Goal: Information Seeking & Learning: Find contact information

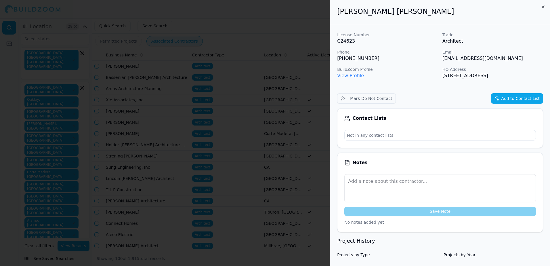
scroll to position [172, 0]
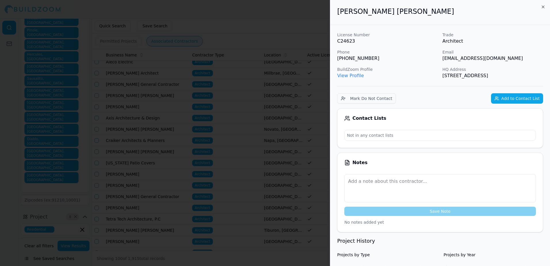
click at [286, 35] on div at bounding box center [275, 133] width 550 height 266
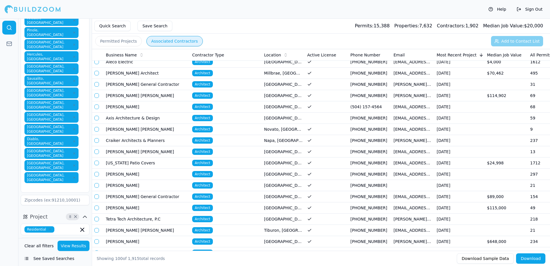
click at [77, 246] on button "View Results" at bounding box center [73, 245] width 32 height 10
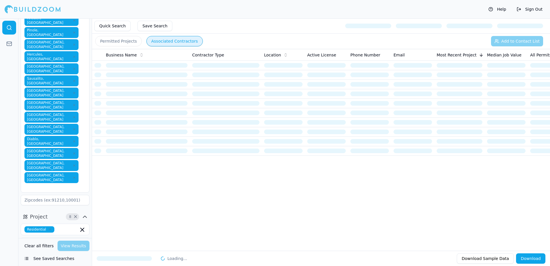
scroll to position [0, 0]
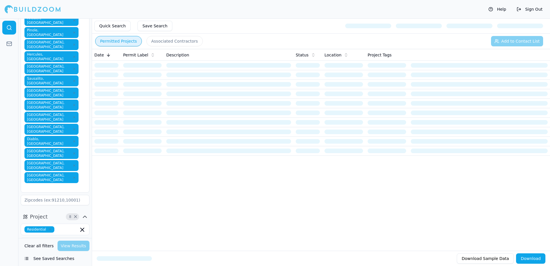
click at [117, 44] on button "Permitted Projects" at bounding box center [118, 41] width 47 height 10
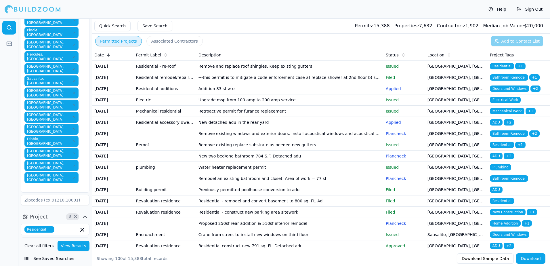
click at [497, 65] on span "Residential" at bounding box center [502, 66] width 24 height 6
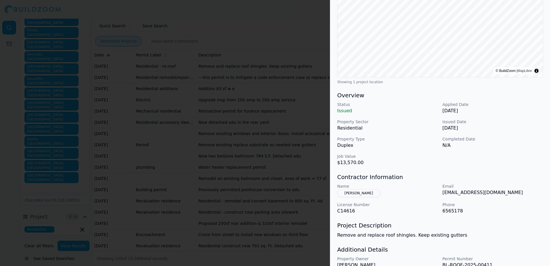
scroll to position [116, 0]
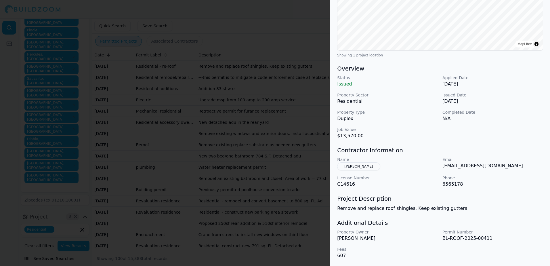
click at [281, 32] on div at bounding box center [275, 133] width 550 height 266
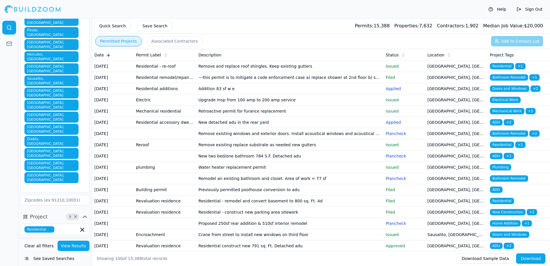
click at [504, 80] on span "Bathroom Remodel" at bounding box center [509, 77] width 38 height 6
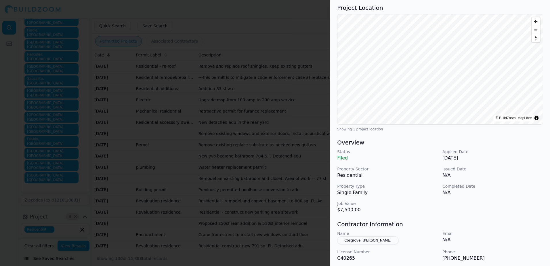
scroll to position [57, 0]
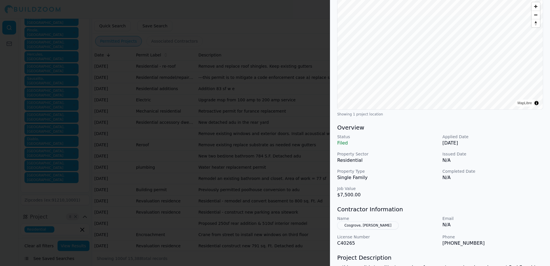
click at [304, 14] on div at bounding box center [275, 133] width 550 height 266
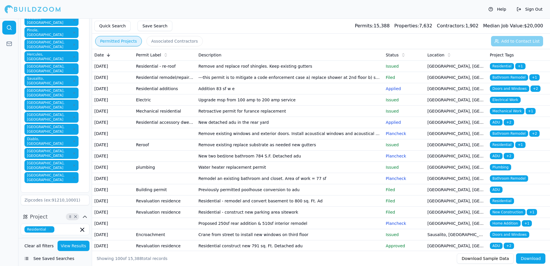
click at [496, 125] on span "ADU" at bounding box center [496, 122] width 13 height 6
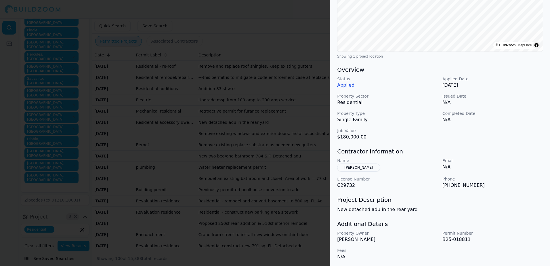
scroll to position [116, 0]
click at [294, 34] on div at bounding box center [275, 133] width 550 height 266
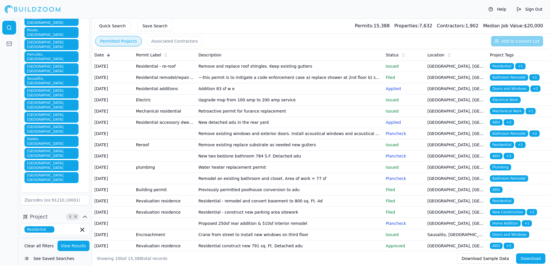
click at [510, 92] on span "Doors and Windows" at bounding box center [509, 88] width 39 height 6
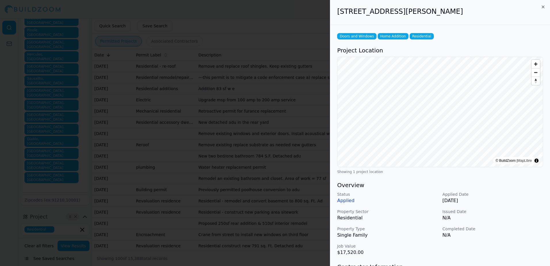
click at [256, 20] on div at bounding box center [275, 133] width 550 height 266
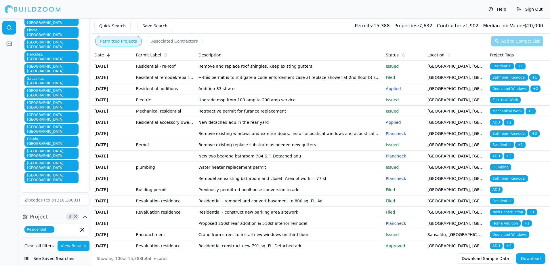
click at [507, 114] on span "Mechanical Work" at bounding box center [507, 111] width 34 height 6
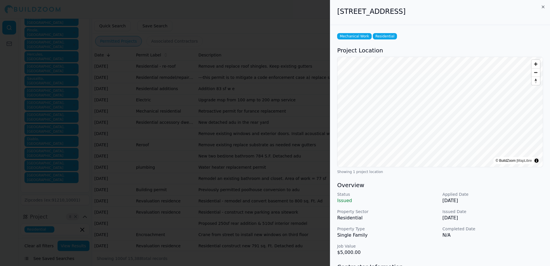
click at [311, 11] on div at bounding box center [275, 133] width 550 height 266
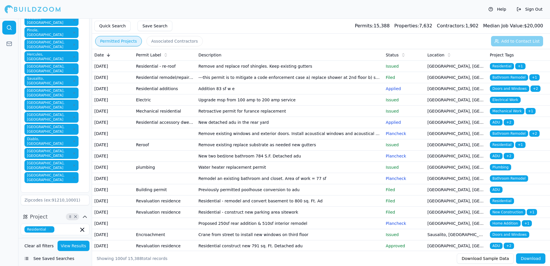
click at [512, 92] on span "Doors and Windows" at bounding box center [509, 88] width 39 height 6
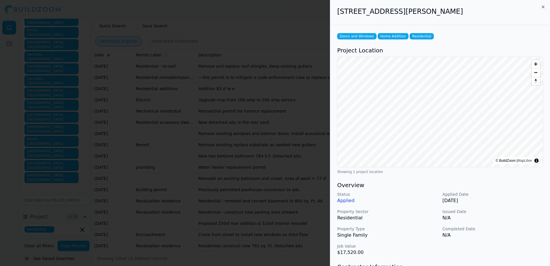
click at [305, 17] on div at bounding box center [275, 133] width 550 height 266
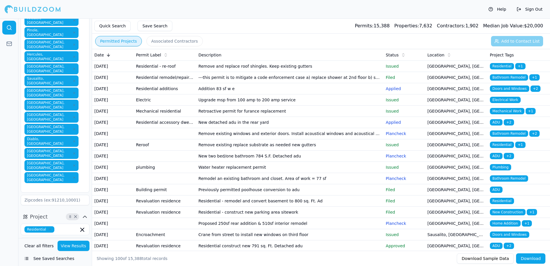
click at [494, 125] on span "ADU" at bounding box center [496, 122] width 13 height 6
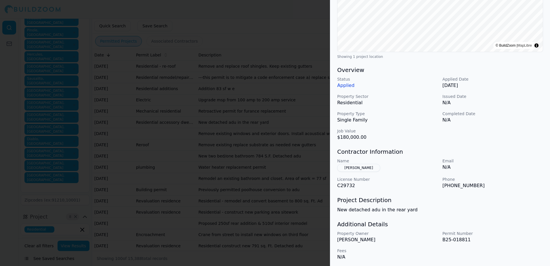
scroll to position [0, 0]
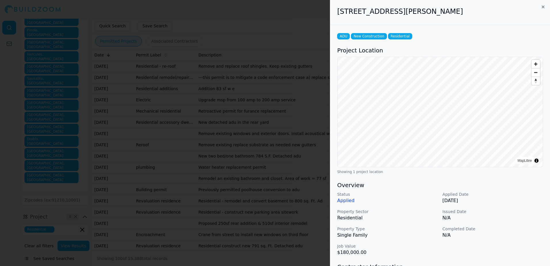
click at [275, 19] on div at bounding box center [275, 133] width 550 height 266
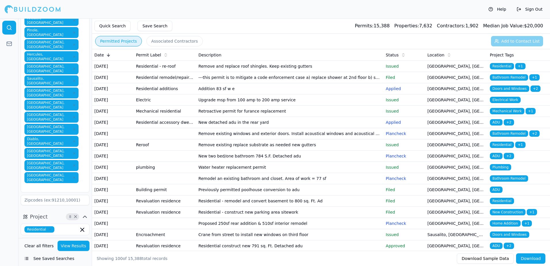
click at [433, 128] on td "[GEOGRAPHIC_DATA], [GEOGRAPHIC_DATA]" at bounding box center [456, 122] width 62 height 11
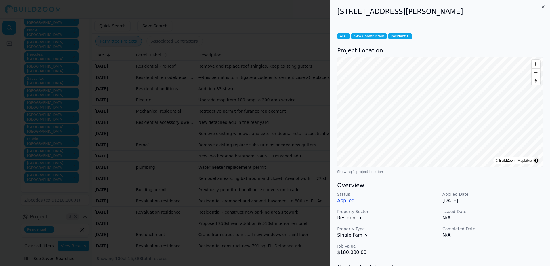
click at [287, 18] on div at bounding box center [275, 133] width 550 height 266
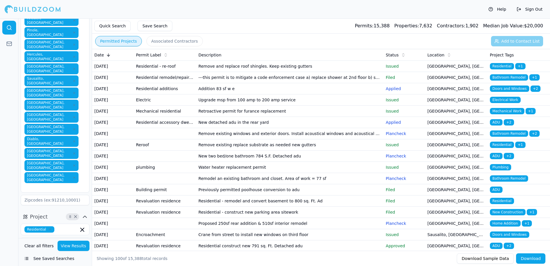
click at [172, 41] on button "Associated Contractors" at bounding box center [174, 41] width 56 height 10
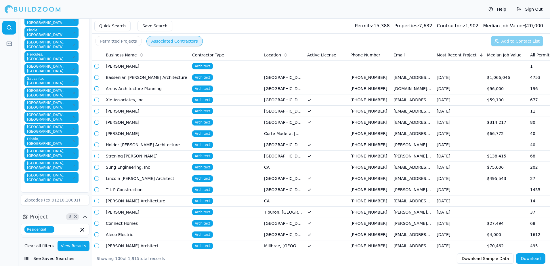
click at [112, 27] on button "Quick Search" at bounding box center [112, 26] width 36 height 10
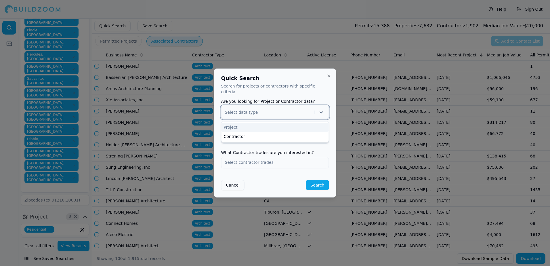
click at [319, 110] on icon at bounding box center [321, 112] width 6 height 6
click at [246, 124] on div "Project" at bounding box center [274, 126] width 107 height 9
click at [243, 135] on input "text" at bounding box center [274, 137] width 107 height 10
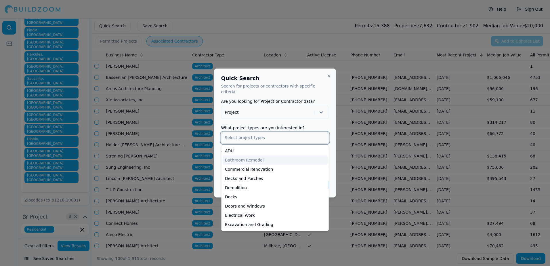
click at [249, 156] on div "Bathroom Remodel" at bounding box center [274, 159] width 105 height 9
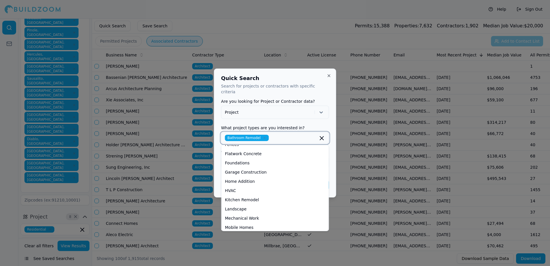
scroll to position [86, 0]
click at [246, 173] on div "Home Addition" at bounding box center [274, 174] width 105 height 9
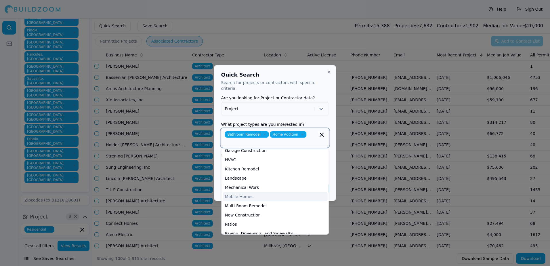
scroll to position [115, 0]
click at [260, 194] on div "Multi-Room Remodel" at bounding box center [274, 195] width 105 height 9
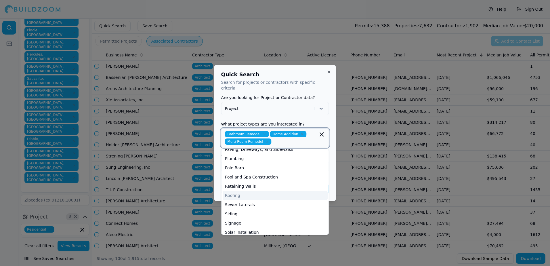
scroll to position [183, 0]
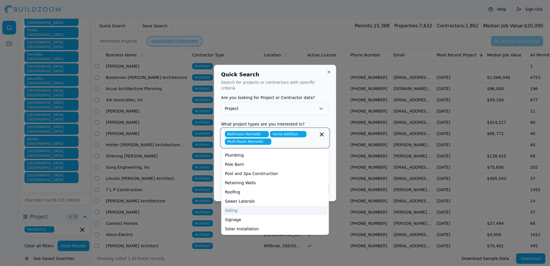
click at [230, 208] on div "Siding" at bounding box center [274, 210] width 105 height 9
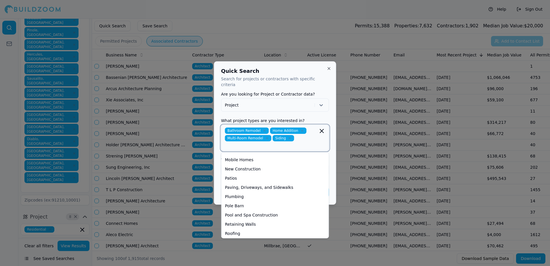
scroll to position [117, 0]
click at [253, 158] on div "Kitchen Remodel" at bounding box center [274, 160] width 105 height 9
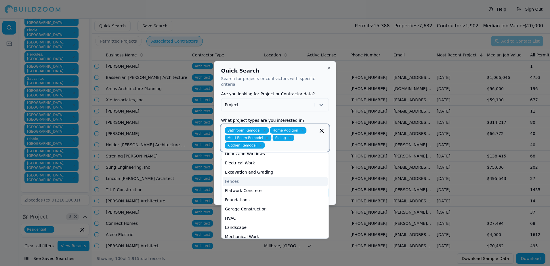
scroll to position [59, 0]
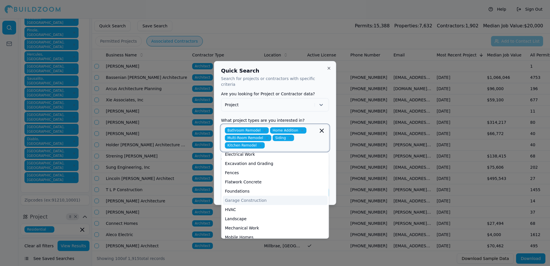
click at [238, 197] on div "Garage Construction" at bounding box center [274, 199] width 105 height 9
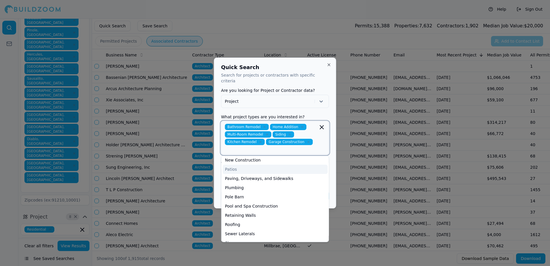
scroll to position [156, 0]
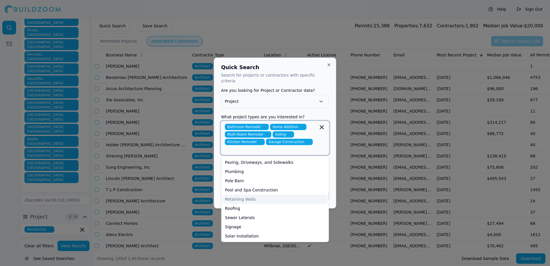
click at [233, 197] on div "Retaining Walls" at bounding box center [274, 198] width 105 height 9
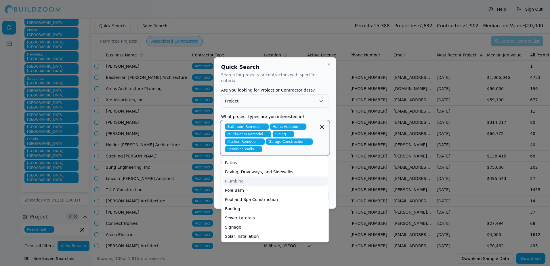
scroll to position [118, 0]
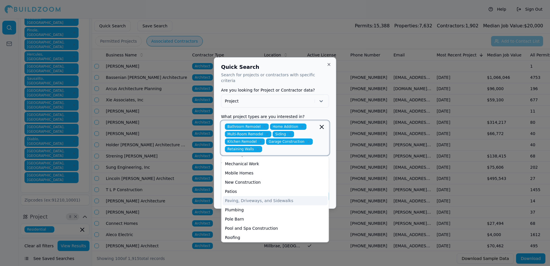
click at [256, 198] on div "Paving, Driveways, and Sidewalks" at bounding box center [274, 200] width 105 height 9
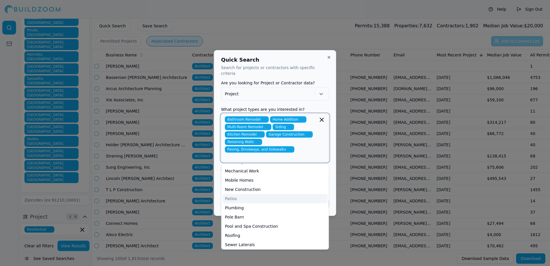
click at [228, 194] on div "Patios" at bounding box center [274, 198] width 105 height 9
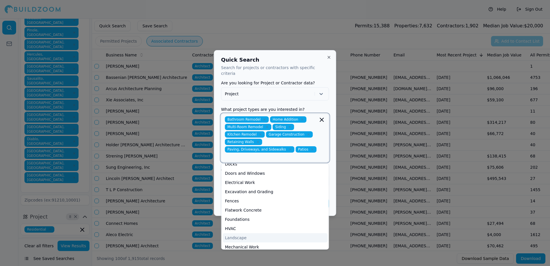
click at [250, 233] on div "Landscape" at bounding box center [274, 237] width 105 height 9
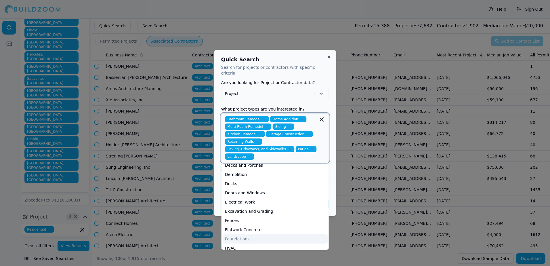
scroll to position [13, 0]
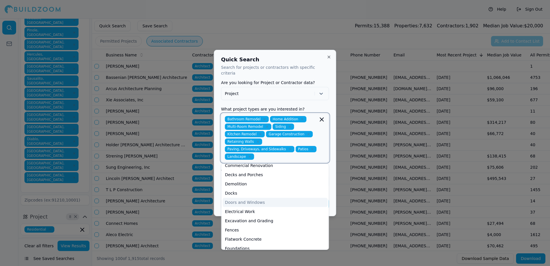
click at [251, 197] on div "Doors and Windows" at bounding box center [274, 201] width 105 height 9
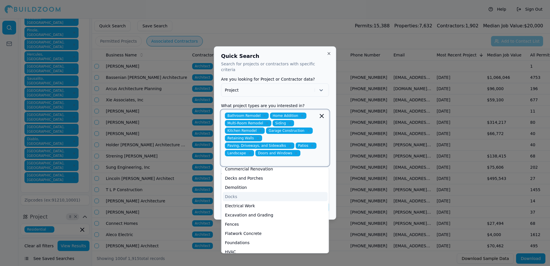
scroll to position [0, 0]
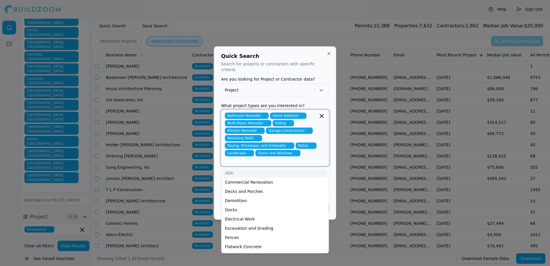
click at [237, 168] on div "ADU" at bounding box center [274, 172] width 105 height 9
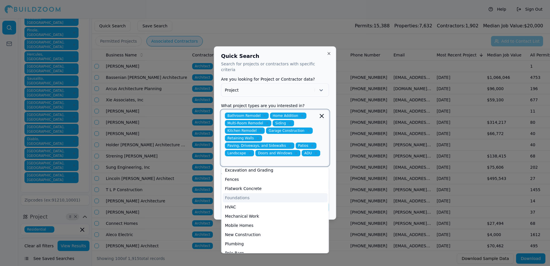
scroll to position [57, 0]
click at [242, 184] on div "Foundations" at bounding box center [274, 188] width 105 height 9
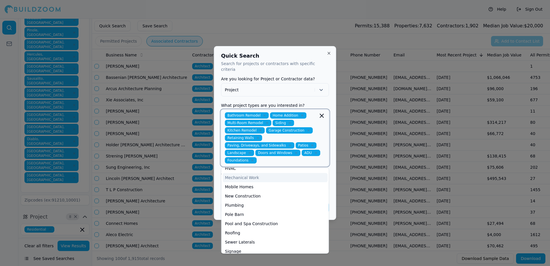
scroll to position [86, 0]
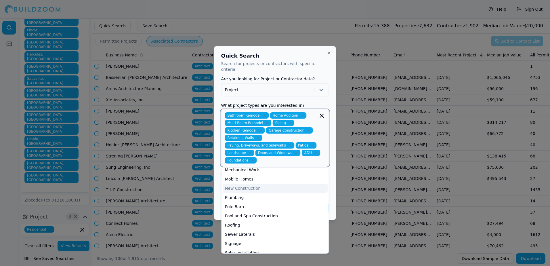
click at [255, 183] on div "New Construction" at bounding box center [274, 187] width 105 height 9
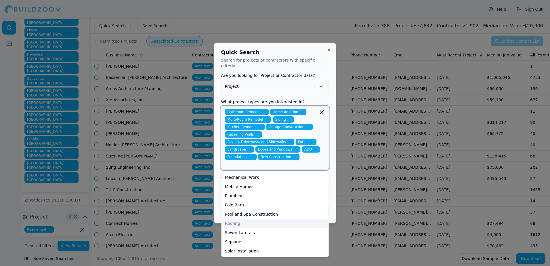
click at [243, 218] on div "Roofing" at bounding box center [274, 222] width 105 height 9
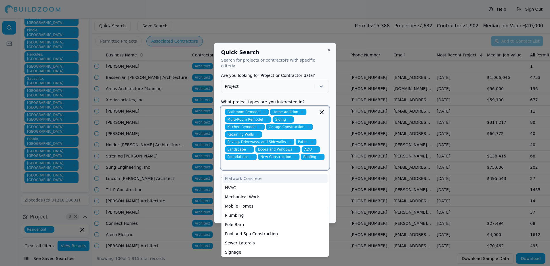
scroll to position [73, 0]
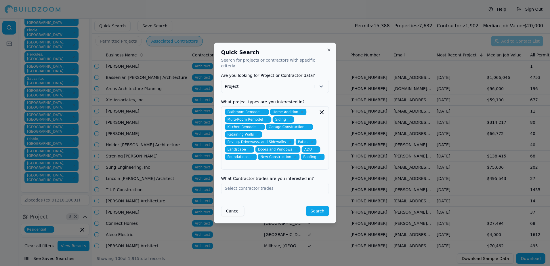
click at [331, 177] on div "Quick Search Search for projects or contractors with specific criteria Are you …" at bounding box center [275, 133] width 122 height 181
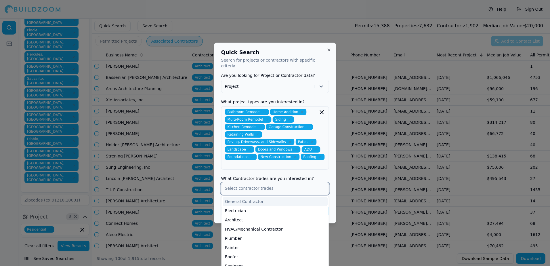
click at [251, 183] on input "text" at bounding box center [274, 188] width 107 height 10
click at [240, 215] on div "Architect" at bounding box center [274, 219] width 105 height 9
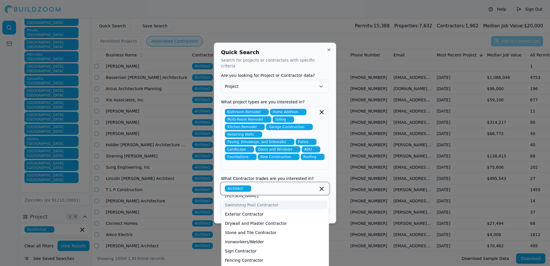
scroll to position [172, 0]
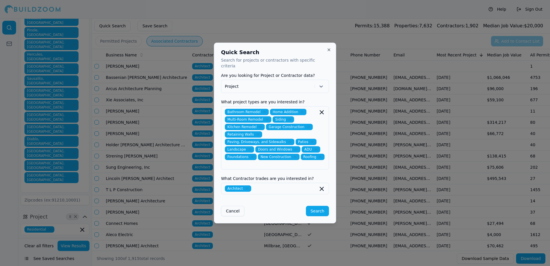
click at [331, 203] on div "Quick Search Search for projects or contractors with specific criteria Are you …" at bounding box center [275, 133] width 122 height 181
click at [316, 206] on button "Search" at bounding box center [317, 211] width 23 height 10
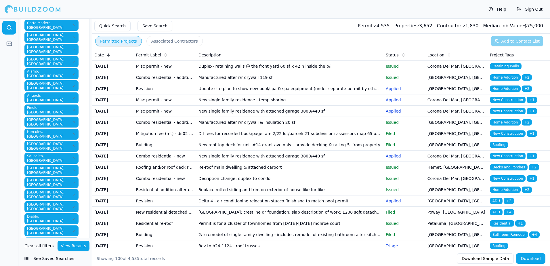
scroll to position [140, 0]
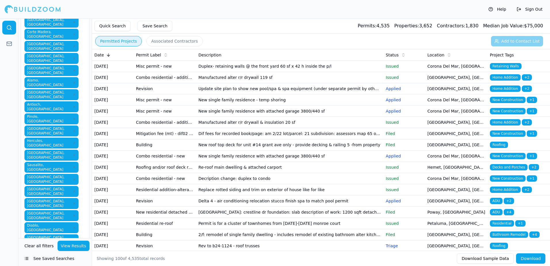
click at [75, 246] on button "View Results" at bounding box center [73, 245] width 32 height 10
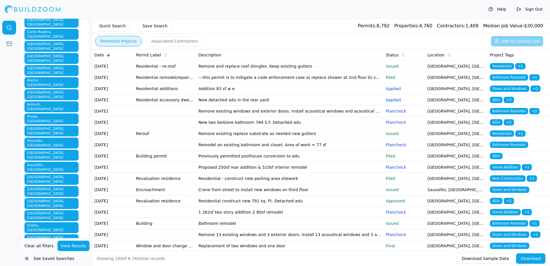
click at [391, 103] on p "Applied" at bounding box center [403, 100] width 37 height 6
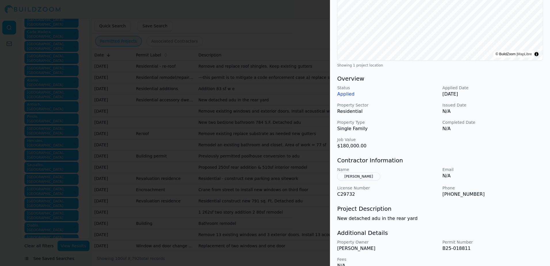
scroll to position [116, 0]
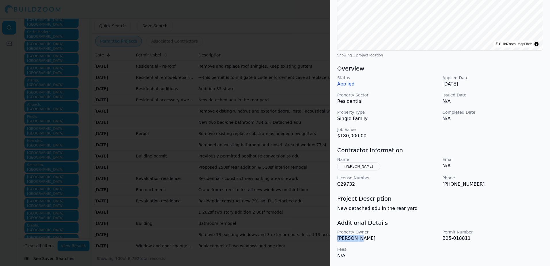
drag, startPoint x: 337, startPoint y: 239, endPoint x: 361, endPoint y: 240, distance: 23.9
click at [361, 240] on p "[PERSON_NAME]" at bounding box center [387, 238] width 101 height 7
drag, startPoint x: 361, startPoint y: 240, endPoint x: 388, endPoint y: 242, distance: 27.7
click at [388, 242] on div "Property Owner Yujun Gao Permit Number B25-018811 Fees N/A" at bounding box center [440, 244] width 206 height 30
click at [226, 13] on div at bounding box center [275, 133] width 550 height 266
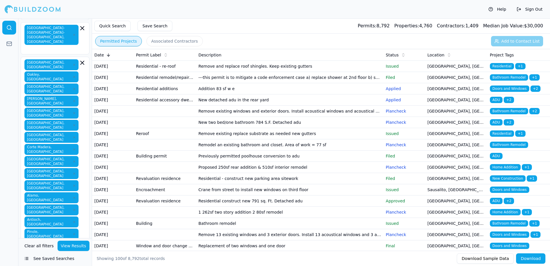
scroll to position [0, 0]
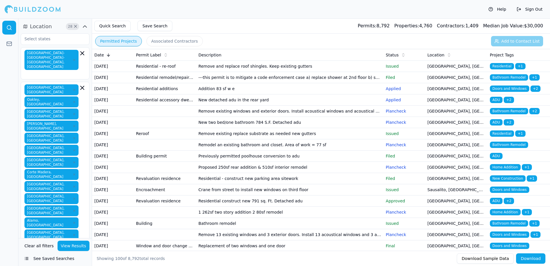
click at [83, 26] on icon "button" at bounding box center [84, 26] width 7 height 7
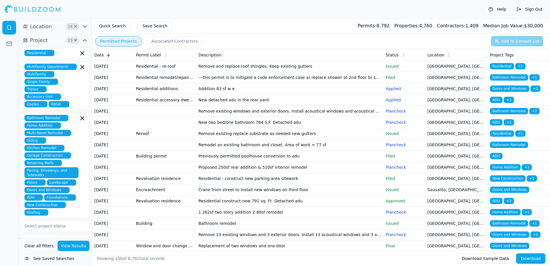
click at [84, 26] on icon "button" at bounding box center [84, 26] width 7 height 7
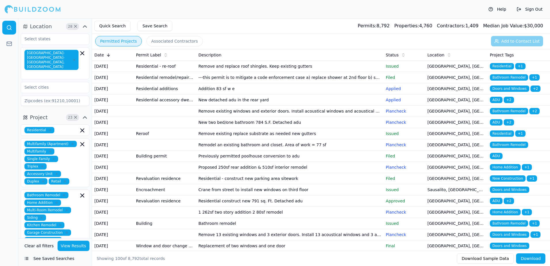
click at [519, 43] on div "Permitted Projects Associated Contractors Add to Contact List" at bounding box center [321, 41] width 458 height 15
click at [419, 26] on span "Properties:" at bounding box center [406, 25] width 25 height 5
click at [492, 125] on span "ADU" at bounding box center [496, 122] width 13 height 6
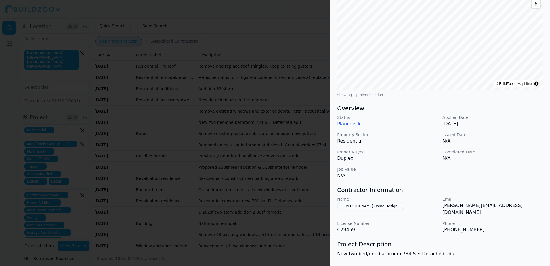
scroll to position [86, 0]
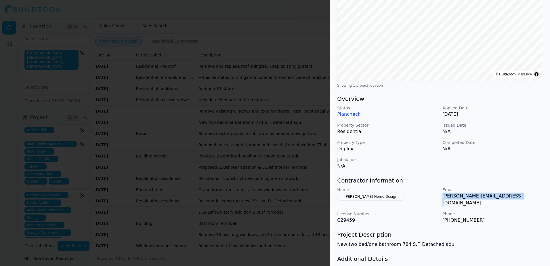
drag, startPoint x: 442, startPoint y: 195, endPoint x: 515, endPoint y: 200, distance: 73.4
click at [515, 200] on div "Email michael@molinarhomedesign.com" at bounding box center [492, 197] width 101 height 20
drag, startPoint x: 515, startPoint y: 200, endPoint x: 498, endPoint y: 196, distance: 18.1
click at [498, 196] on p "[PERSON_NAME][EMAIL_ADDRESS][DOMAIN_NAME]" at bounding box center [492, 199] width 101 height 14
drag, startPoint x: 442, startPoint y: 196, endPoint x: 521, endPoint y: 198, distance: 79.1
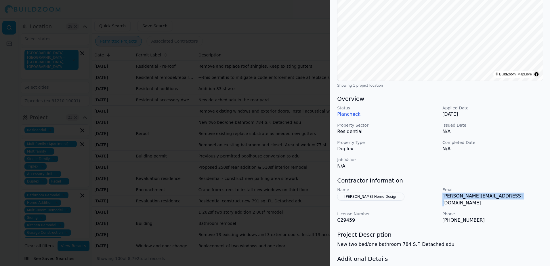
click at [521, 198] on div "Name [PERSON_NAME] Home Design Email [PERSON_NAME][EMAIL_ADDRESS][DOMAIN_NAME] …" at bounding box center [440, 205] width 206 height 37
drag, startPoint x: 521, startPoint y: 198, endPoint x: 501, endPoint y: 197, distance: 19.6
copy p "[PERSON_NAME][EMAIL_ADDRESS][DOMAIN_NAME]"
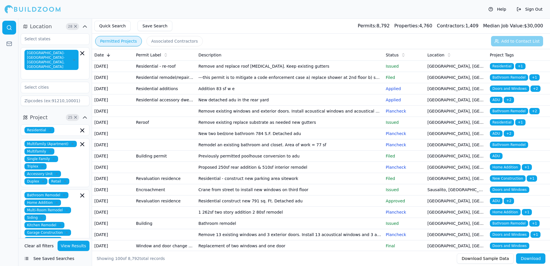
click at [442, 117] on td "[GEOGRAPHIC_DATA], [GEOGRAPHIC_DATA]" at bounding box center [456, 110] width 62 height 11
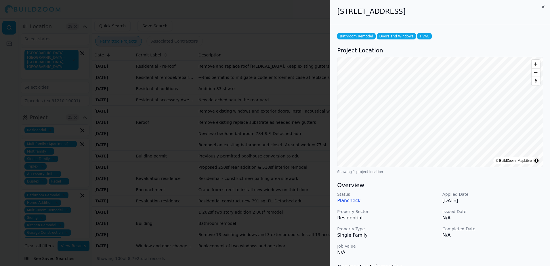
click at [292, 11] on div at bounding box center [275, 133] width 550 height 266
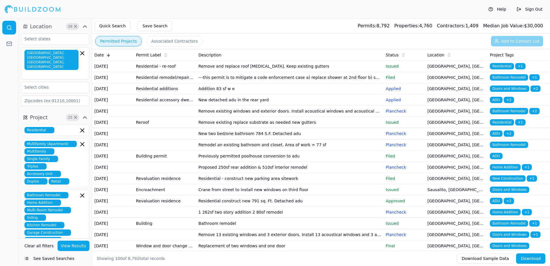
click at [497, 103] on span "ADU" at bounding box center [496, 100] width 13 height 6
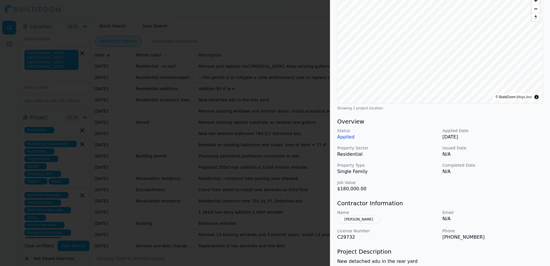
scroll to position [30, 0]
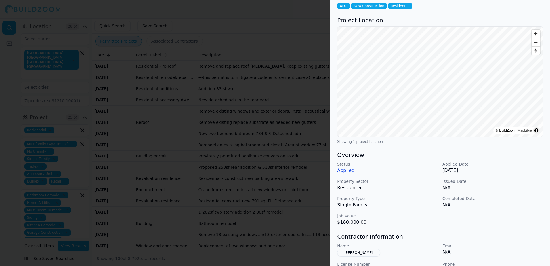
click at [306, 24] on div at bounding box center [275, 133] width 550 height 266
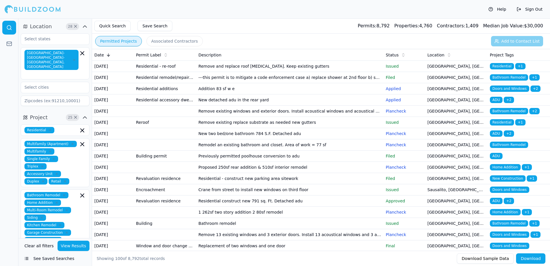
click at [441, 139] on td "[GEOGRAPHIC_DATA], [GEOGRAPHIC_DATA]" at bounding box center [456, 133] width 62 height 11
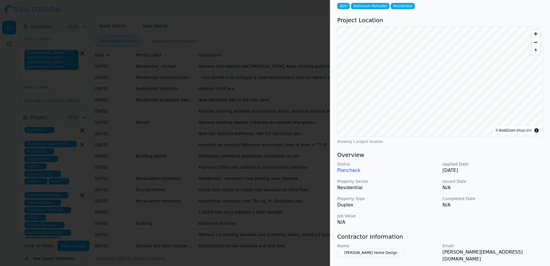
scroll to position [0, 0]
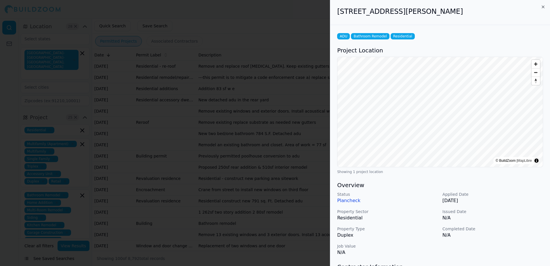
click at [455, 37] on div "ADU Bathroom Remodel Residential" at bounding box center [440, 36] width 206 height 6
drag, startPoint x: 338, startPoint y: 11, endPoint x: 457, endPoint y: 12, distance: 118.7
click at [457, 12] on h2 "[STREET_ADDRESS][PERSON_NAME]" at bounding box center [440, 11] width 206 height 9
drag, startPoint x: 457, startPoint y: 12, endPoint x: 440, endPoint y: 13, distance: 17.3
drag, startPoint x: 440, startPoint y: 13, endPoint x: 480, endPoint y: 8, distance: 40.2
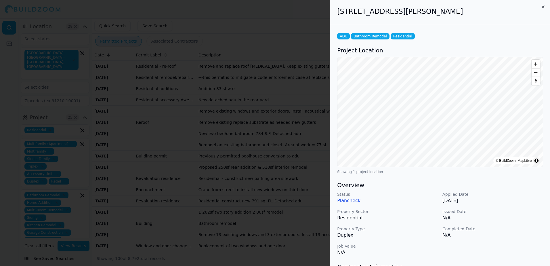
click at [480, 8] on h2 "[STREET_ADDRESS][PERSON_NAME]" at bounding box center [440, 11] width 206 height 9
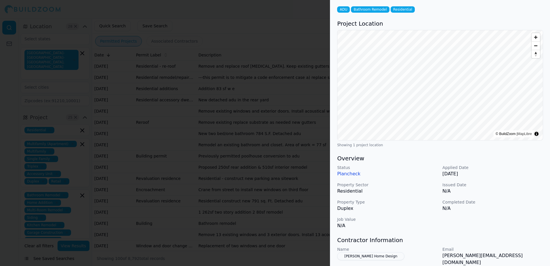
scroll to position [57, 0]
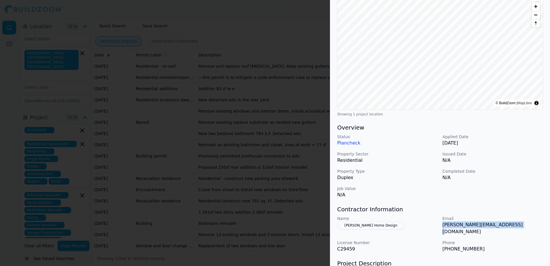
drag, startPoint x: 442, startPoint y: 225, endPoint x: 515, endPoint y: 225, distance: 73.3
click at [515, 225] on div "Name [PERSON_NAME] Home Design Email [PERSON_NAME][EMAIL_ADDRESS][DOMAIN_NAME] …" at bounding box center [440, 233] width 206 height 37
drag, startPoint x: 515, startPoint y: 225, endPoint x: 500, endPoint y: 226, distance: 15.0
copy p "[PERSON_NAME][EMAIL_ADDRESS][DOMAIN_NAME]"
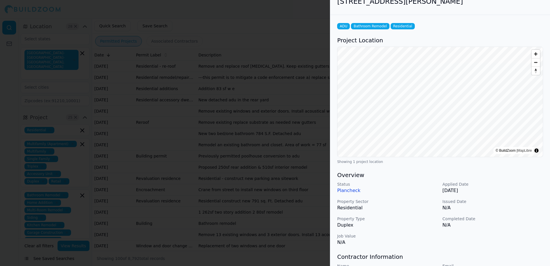
scroll to position [0, 0]
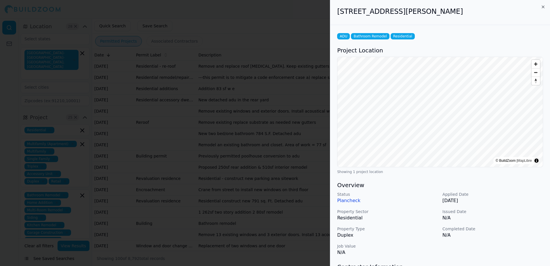
drag, startPoint x: 338, startPoint y: 11, endPoint x: 461, endPoint y: 20, distance: 123.4
click at [461, 20] on div "[STREET_ADDRESS][PERSON_NAME]" at bounding box center [440, 12] width 220 height 25
drag, startPoint x: 461, startPoint y: 20, endPoint x: 446, endPoint y: 14, distance: 16.7
copy h2 "[STREET_ADDRESS][PERSON_NAME]"
click at [286, 15] on div at bounding box center [275, 133] width 550 height 266
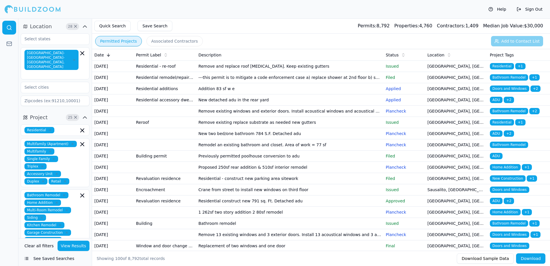
click at [509, 148] on span "Bathroom Remodel" at bounding box center [509, 144] width 38 height 6
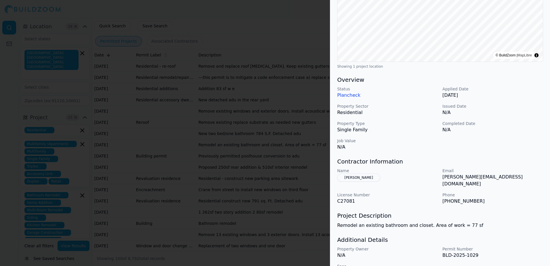
scroll to position [115, 0]
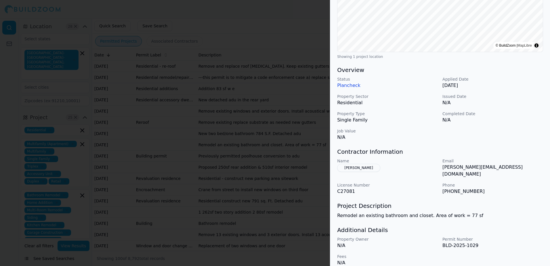
click at [356, 166] on button "[PERSON_NAME]" at bounding box center [358, 168] width 43 height 8
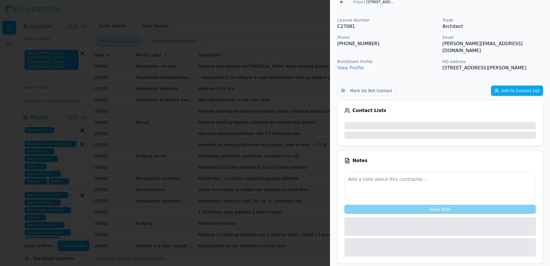
scroll to position [43, 0]
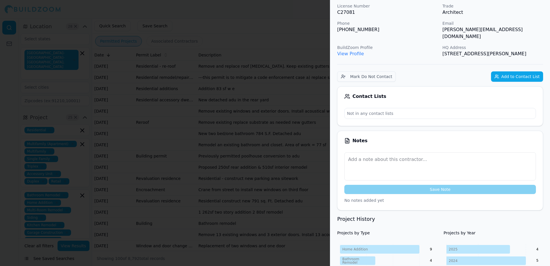
click at [305, 17] on div at bounding box center [275, 133] width 550 height 266
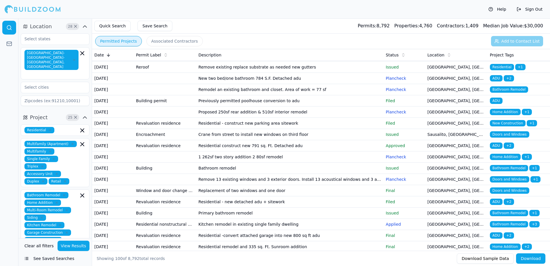
scroll to position [57, 0]
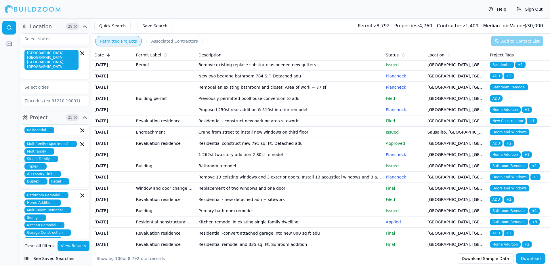
click at [495, 146] on span "ADU" at bounding box center [496, 143] width 13 height 6
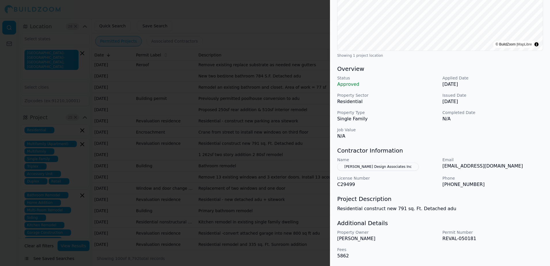
scroll to position [116, 0]
click at [278, 7] on div at bounding box center [275, 133] width 550 height 266
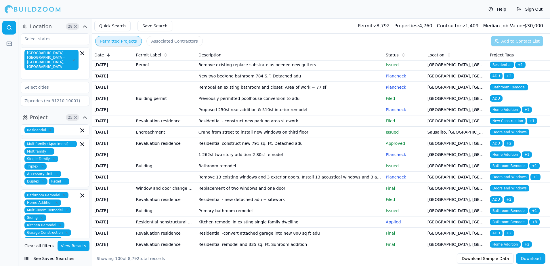
click at [499, 169] on span "Bathroom Remodel" at bounding box center [509, 165] width 38 height 6
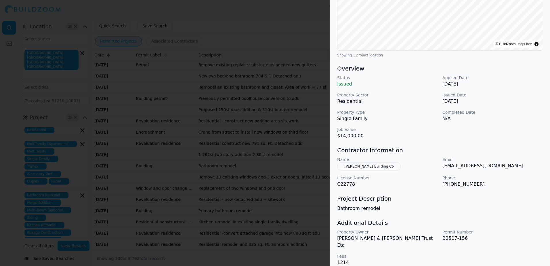
click at [272, 28] on div at bounding box center [275, 133] width 550 height 266
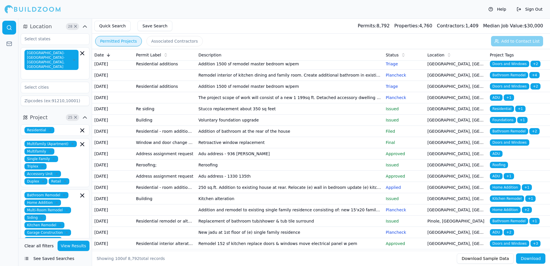
scroll to position [259, 0]
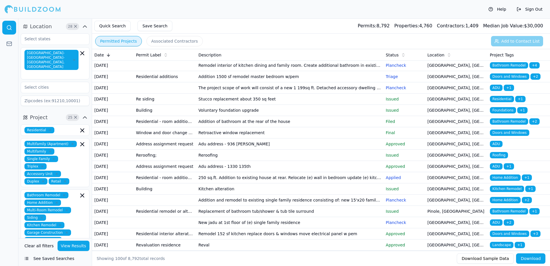
click at [499, 102] on span "Residential" at bounding box center [502, 99] width 24 height 6
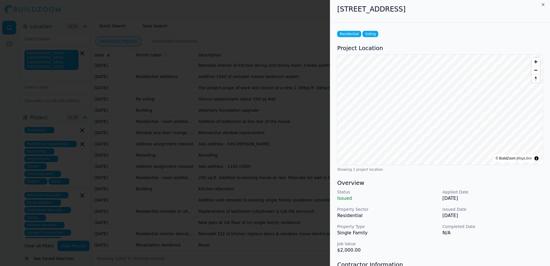
scroll to position [0, 0]
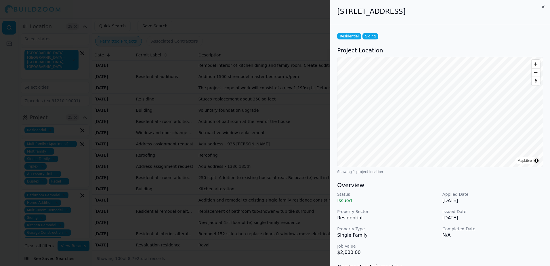
click at [288, 14] on div at bounding box center [275, 133] width 550 height 266
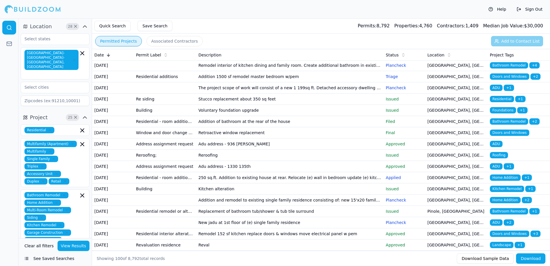
click at [511, 46] on span "Home Addition" at bounding box center [505, 43] width 31 height 6
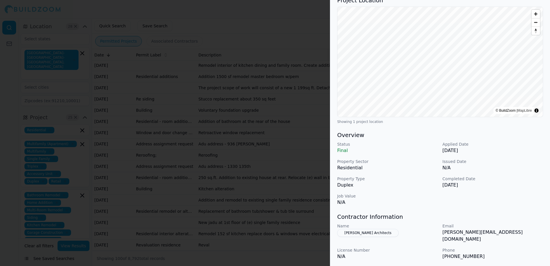
scroll to position [30, 0]
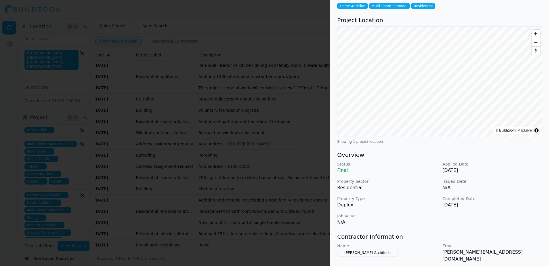
click at [300, 36] on div at bounding box center [275, 133] width 550 height 266
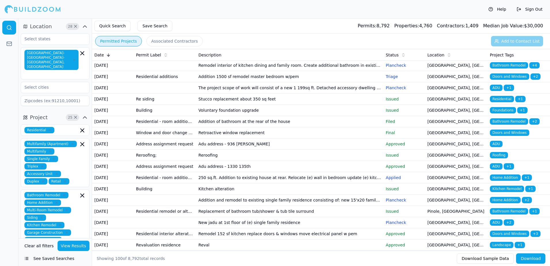
click at [446, 82] on td "[GEOGRAPHIC_DATA], [GEOGRAPHIC_DATA]" at bounding box center [456, 76] width 62 height 11
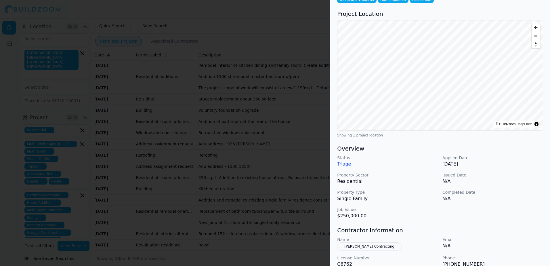
scroll to position [57, 0]
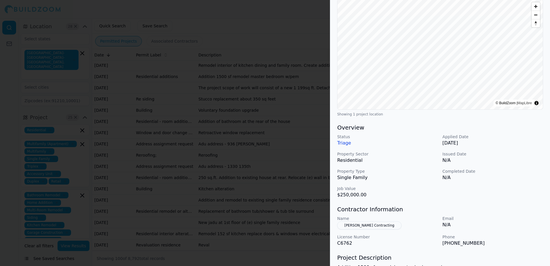
click at [381, 227] on button "[PERSON_NAME] Contracting" at bounding box center [369, 225] width 64 height 8
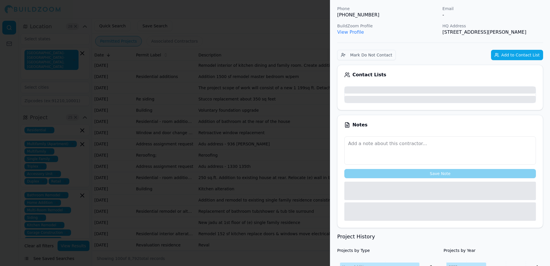
scroll to position [72, 0]
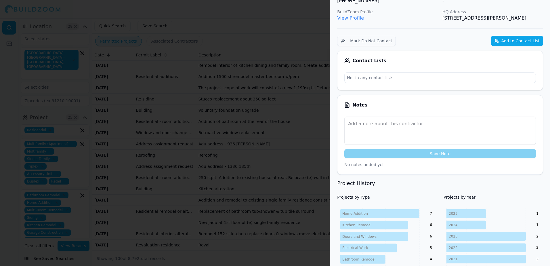
click at [350, 19] on link "View Profile" at bounding box center [350, 17] width 27 height 5
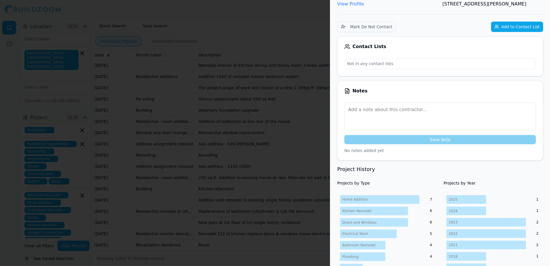
click at [273, 23] on div at bounding box center [275, 133] width 550 height 266
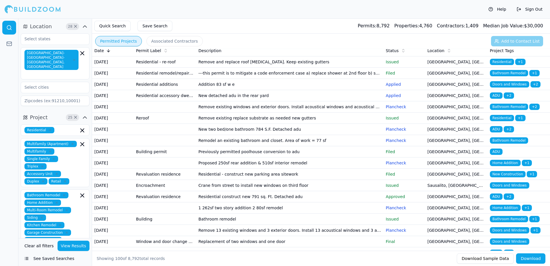
scroll to position [0, 0]
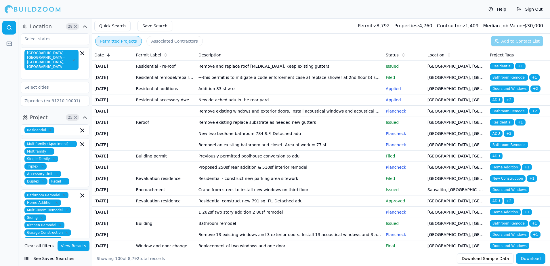
click at [505, 80] on span "Bathroom Remodel" at bounding box center [509, 77] width 38 height 6
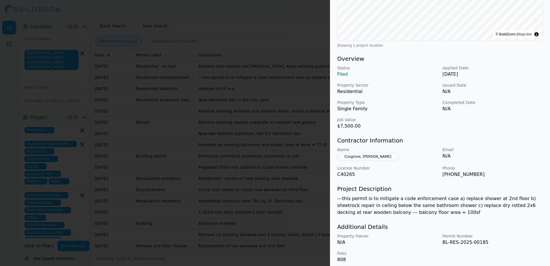
scroll to position [130, 0]
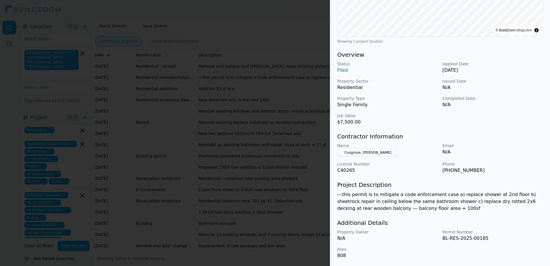
click at [251, 16] on div at bounding box center [275, 133] width 550 height 266
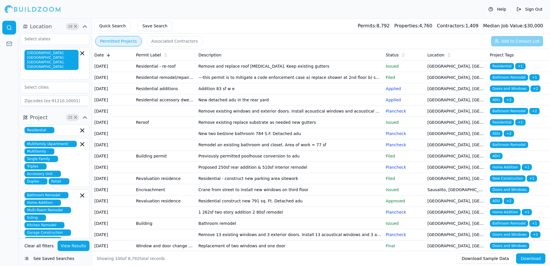
click at [162, 105] on td "Residential accessory dwelling units (adu)" at bounding box center [165, 99] width 62 height 11
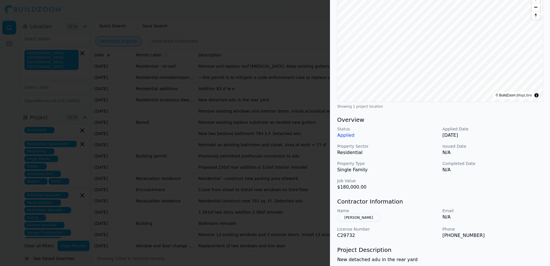
scroll to position [86, 0]
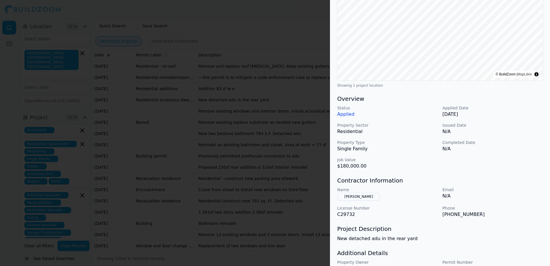
click at [349, 196] on button "[PERSON_NAME]" at bounding box center [358, 196] width 43 height 8
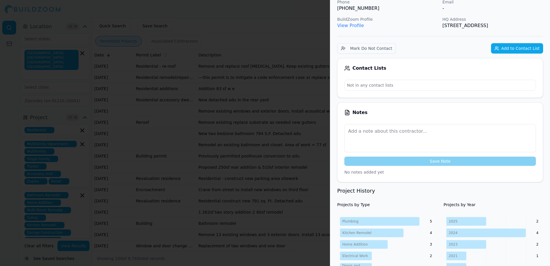
scroll to position [0, 0]
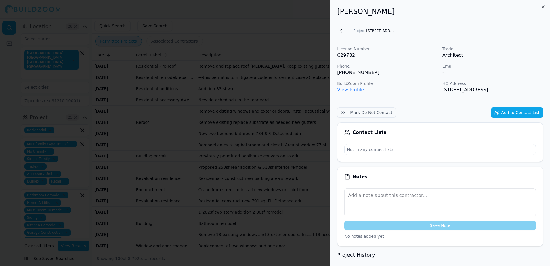
click at [351, 90] on link "View Profile" at bounding box center [350, 89] width 27 height 5
click at [535, 112] on button "Add to Contact List" at bounding box center [517, 112] width 52 height 10
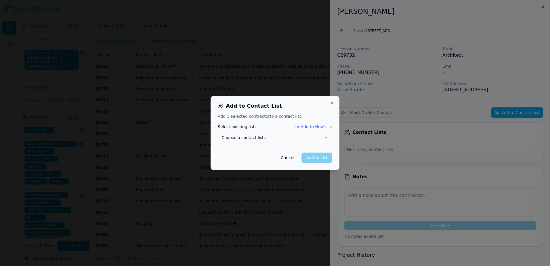
click at [413, 60] on div at bounding box center [275, 133] width 550 height 266
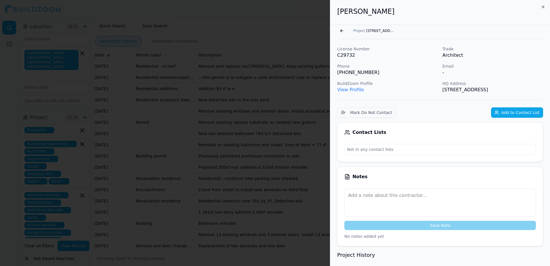
click at [351, 89] on link "View Profile" at bounding box center [350, 89] width 27 height 5
click at [355, 90] on link "View Profile" at bounding box center [350, 89] width 27 height 5
click at [309, 23] on div at bounding box center [275, 133] width 550 height 266
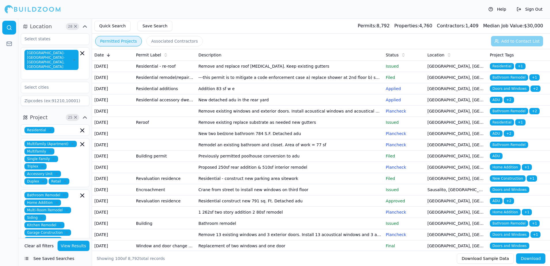
click at [502, 125] on span "Residential" at bounding box center [502, 122] width 24 height 6
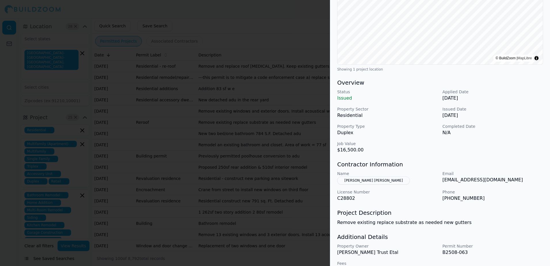
scroll to position [115, 0]
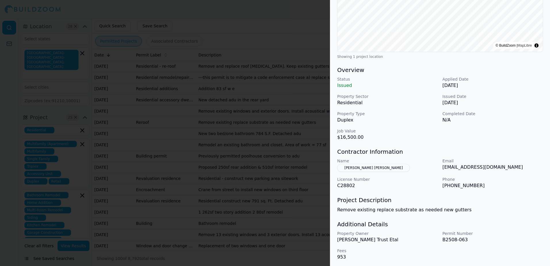
click at [312, 31] on div at bounding box center [275, 133] width 550 height 266
